Goal: Transaction & Acquisition: Purchase product/service

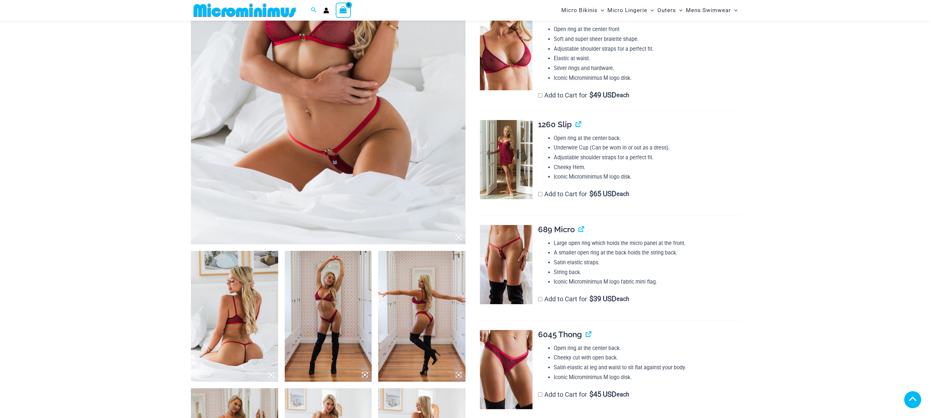
scroll to position [227, 0]
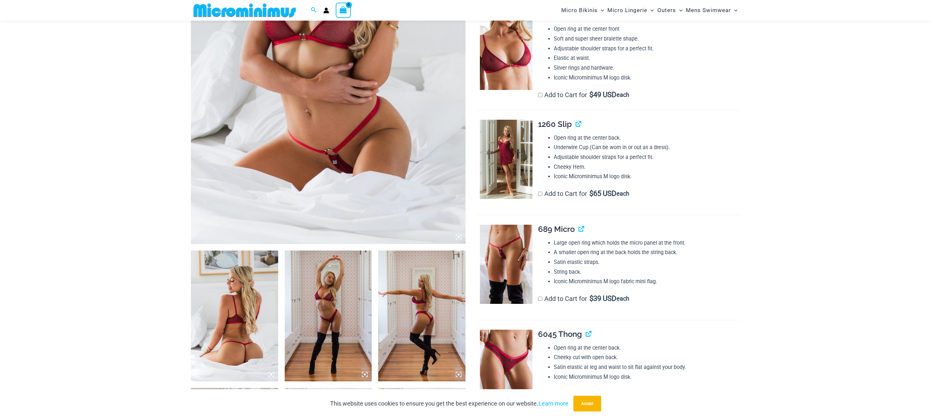
click at [497, 72] on img at bounding box center [506, 50] width 53 height 79
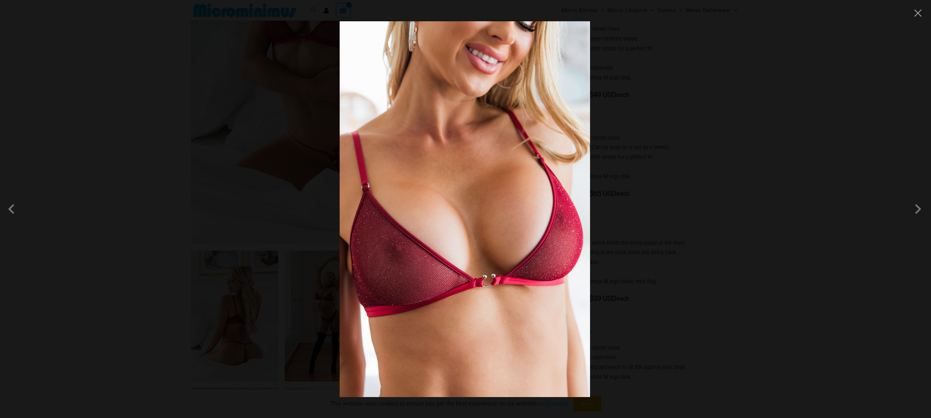
click at [793, 150] on div at bounding box center [465, 209] width 931 height 418
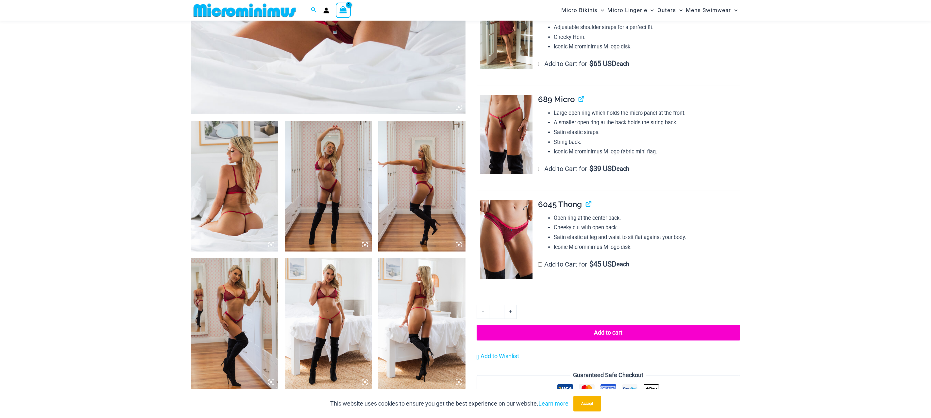
scroll to position [358, 0]
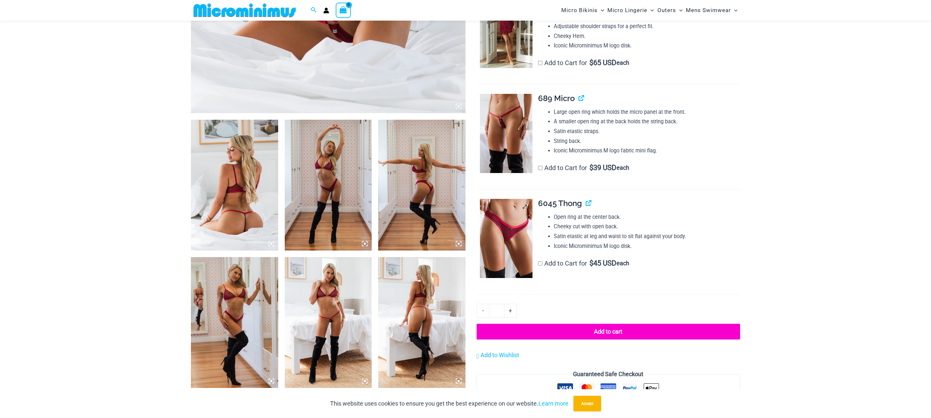
click at [517, 236] on img at bounding box center [506, 238] width 53 height 79
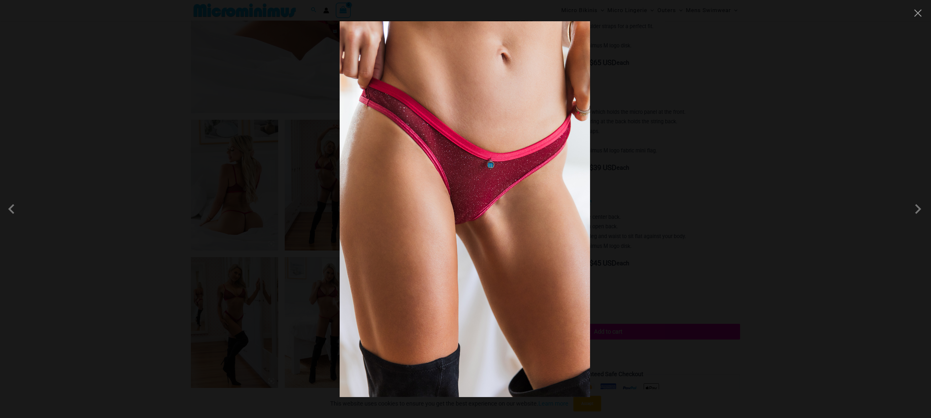
click at [703, 139] on div at bounding box center [465, 209] width 931 height 418
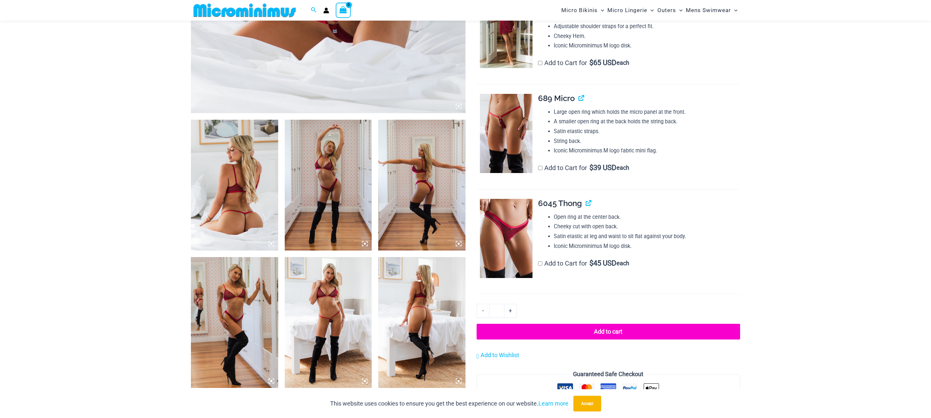
click at [551, 125] on div "Large open ring which holds the micro panel at the front. A smaller open ring a…" at bounding box center [639, 131] width 202 height 49
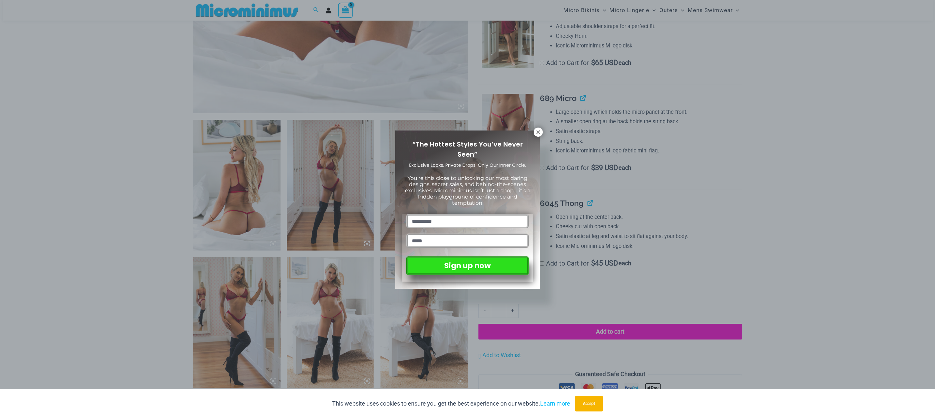
click at [529, 124] on div "“The Hottest Styles You’ve Never Seen” Exclusive Looks. Private Drops. Only Our…" at bounding box center [467, 209] width 935 height 418
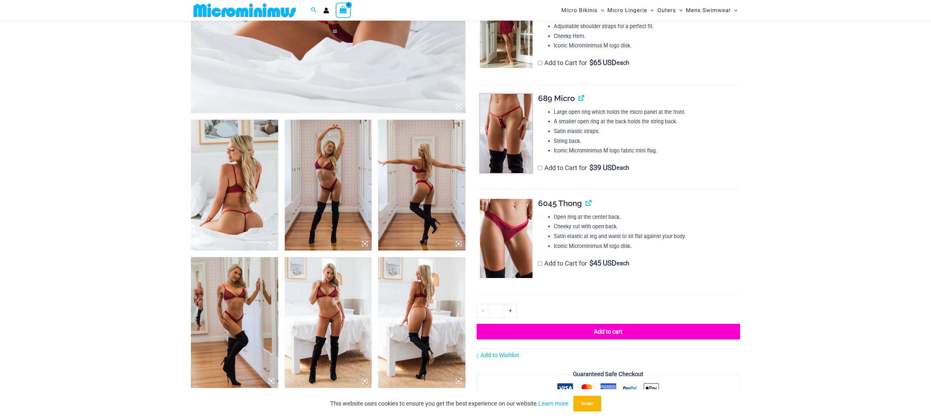
click at [529, 124] on img at bounding box center [506, 133] width 53 height 79
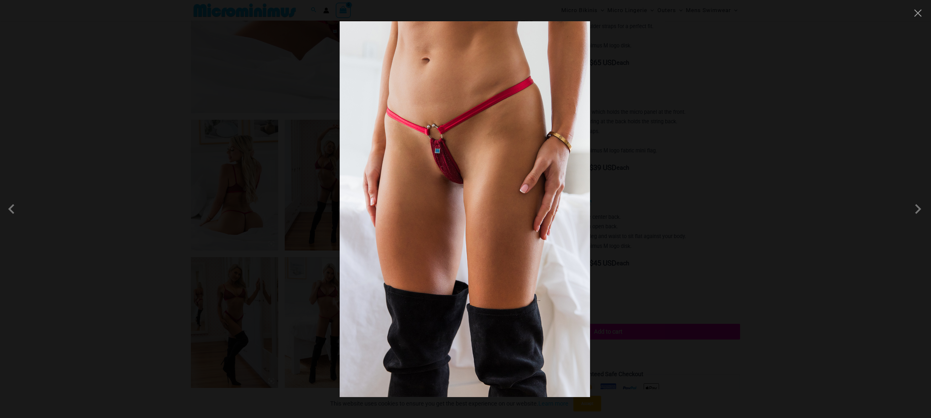
click at [735, 131] on div at bounding box center [465, 209] width 931 height 418
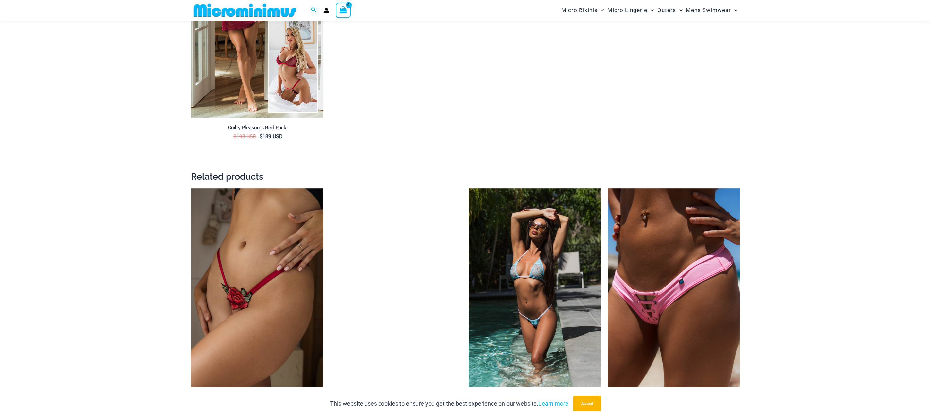
scroll to position [1273, 0]
